Goal: Information Seeking & Learning: Find contact information

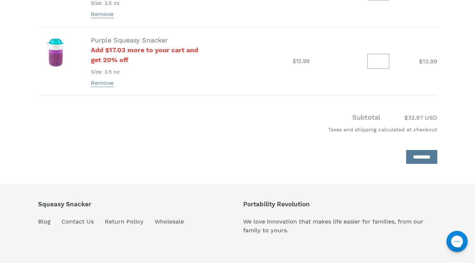
scroll to position [249, 0]
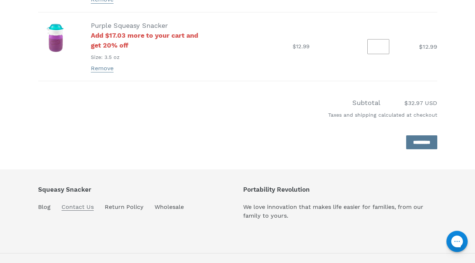
click at [82, 209] on link "Contact Us" at bounding box center [77, 206] width 32 height 7
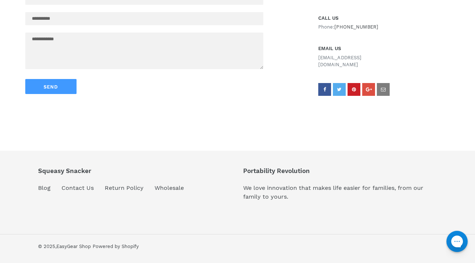
scroll to position [284, 0]
drag, startPoint x: 373, startPoint y: 58, endPoint x: 318, endPoint y: 61, distance: 55.0
click at [318, 61] on p "[EMAIL_ADDRESS][DOMAIN_NAME]" at bounding box center [352, 61] width 68 height 14
drag, startPoint x: 374, startPoint y: 59, endPoint x: 316, endPoint y: 60, distance: 57.8
click at [316, 60] on div "CORPORATE HEADQUARTERS [GEOGRAPHIC_DATA] [US_STATE] P.O. [GEOGRAPHIC_DATA][PERS…" at bounding box center [384, 32] width 146 height 148
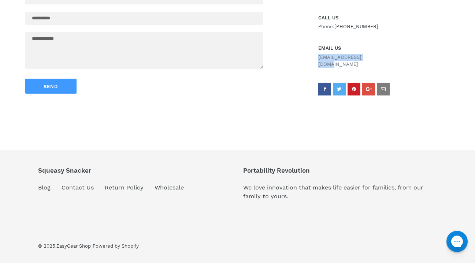
copy p "[EMAIL_ADDRESS][DOMAIN_NAME]"
